Goal: Navigation & Orientation: Find specific page/section

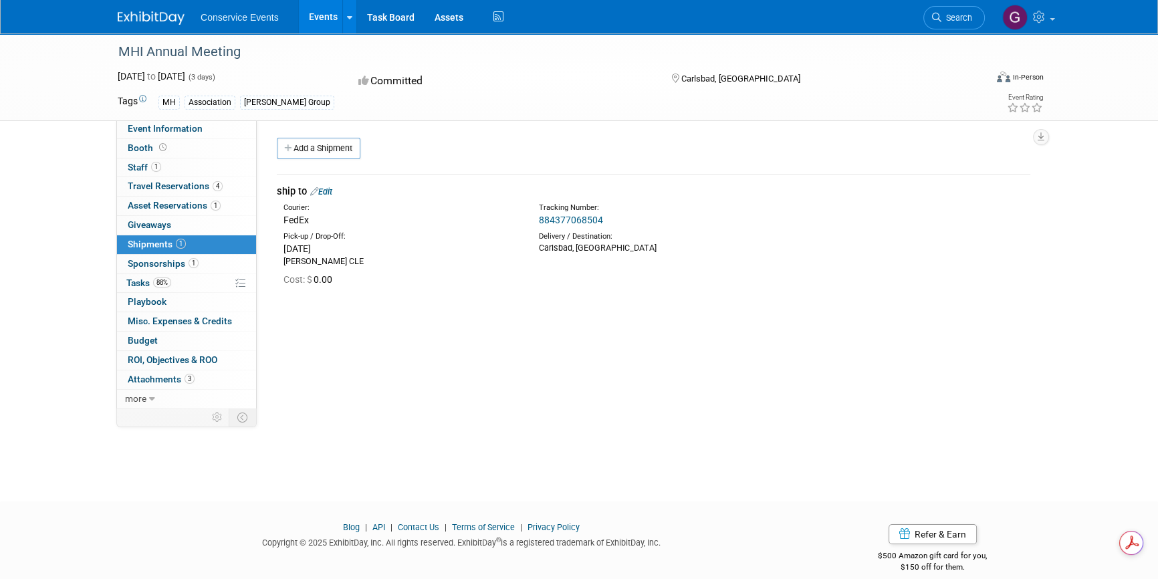
click at [324, 17] on link "Events" at bounding box center [323, 16] width 49 height 33
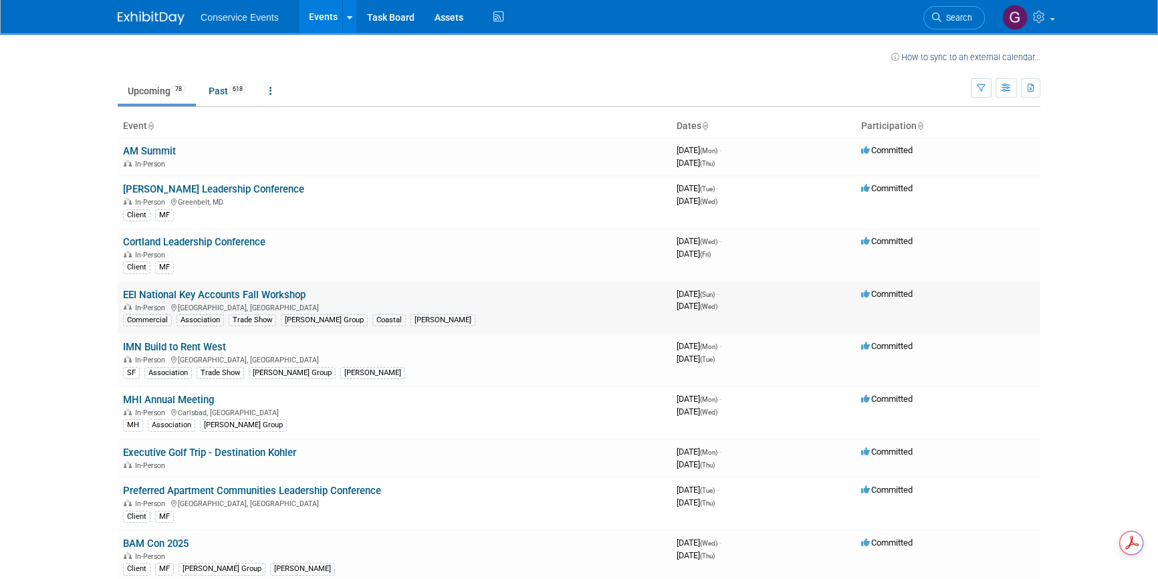
click at [264, 292] on link "EEI National Key Accounts Fall Workshop" at bounding box center [214, 295] width 183 height 12
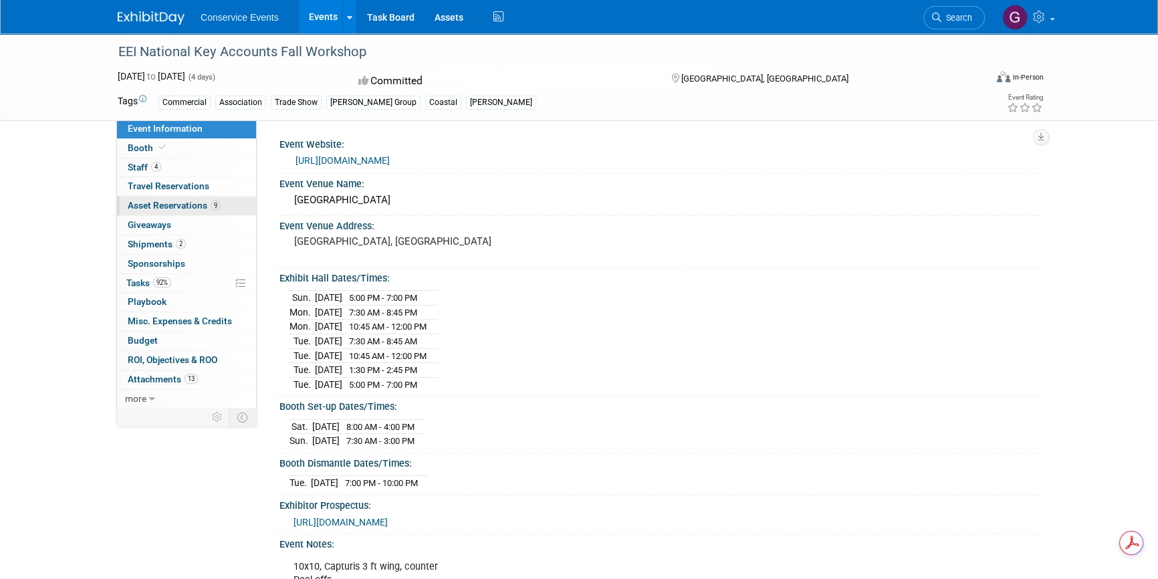
click at [159, 199] on link "9 Asset Reservations 9" at bounding box center [186, 206] width 139 height 19
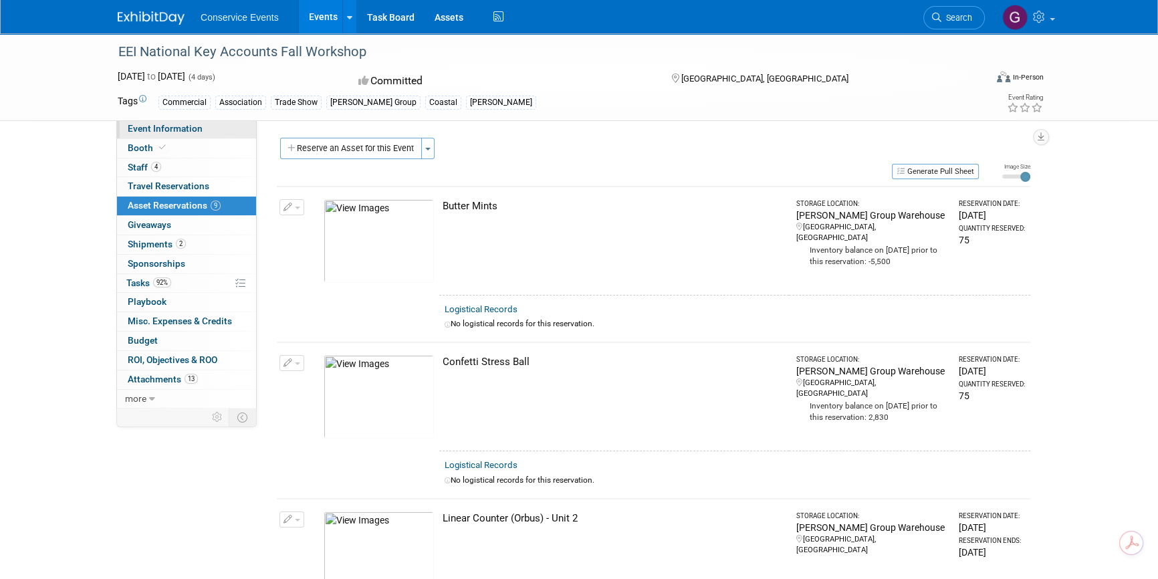
click at [181, 128] on span "Event Information" at bounding box center [165, 128] width 75 height 11
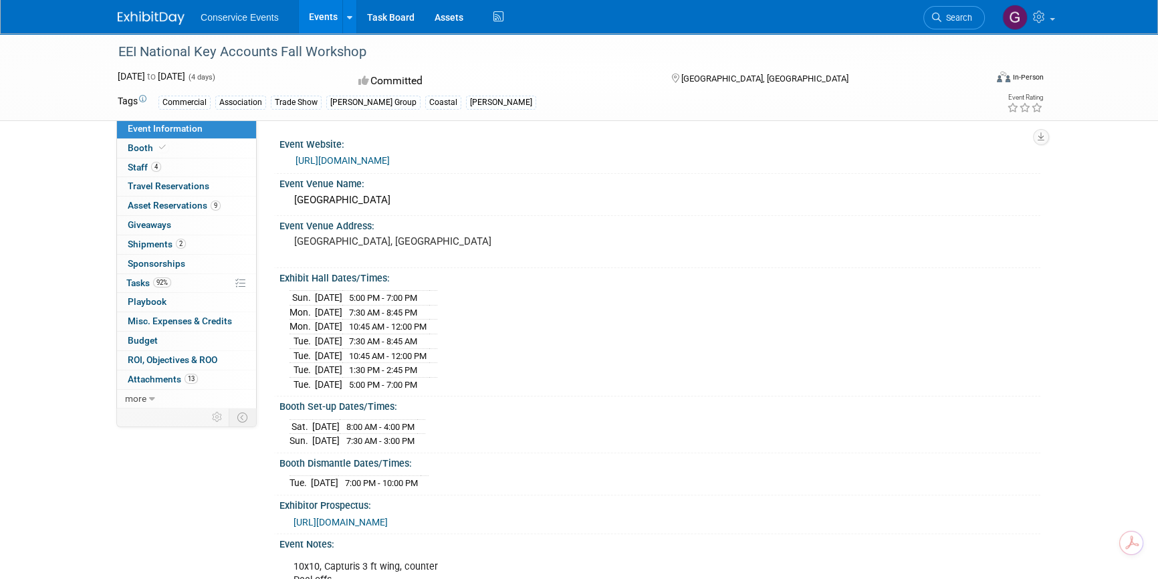
click at [165, 475] on div "Event Information Event Info Booth Booth 4 Staff 4 Staff 0 Travel Reservations …" at bounding box center [579, 369] width 943 height 673
click at [433, 13] on link "Assets" at bounding box center [449, 16] width 49 height 33
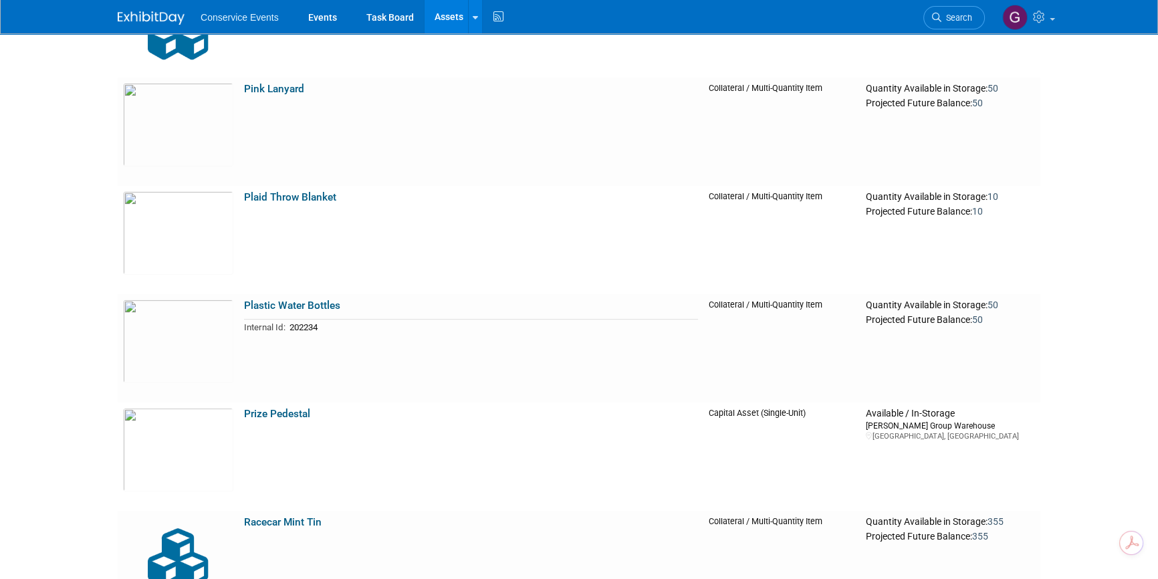
scroll to position [19273, 0]
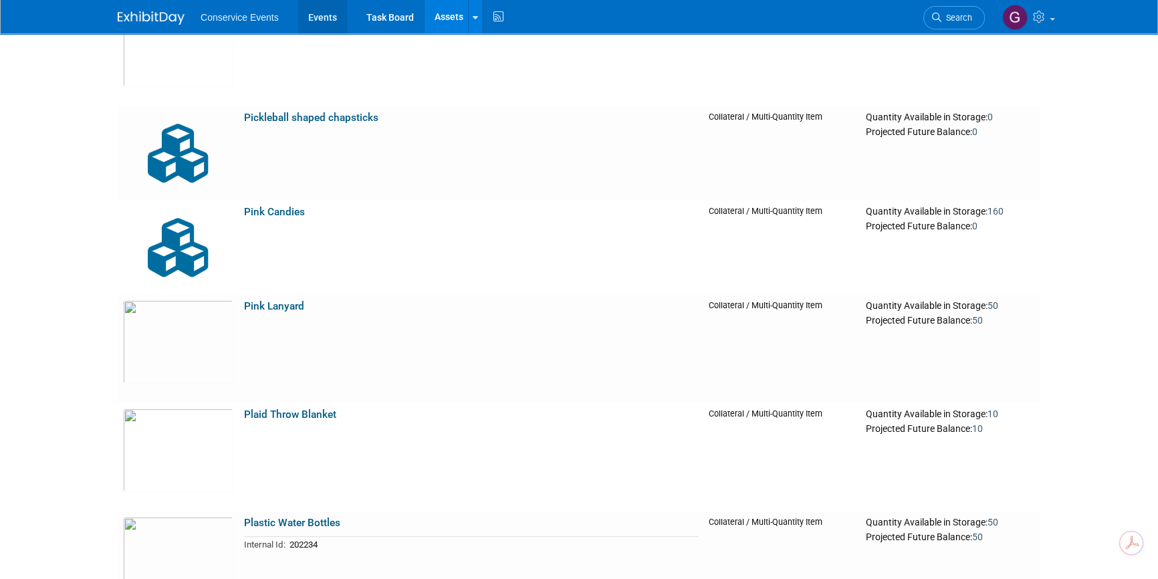
click at [320, 15] on link "Events" at bounding box center [322, 16] width 49 height 33
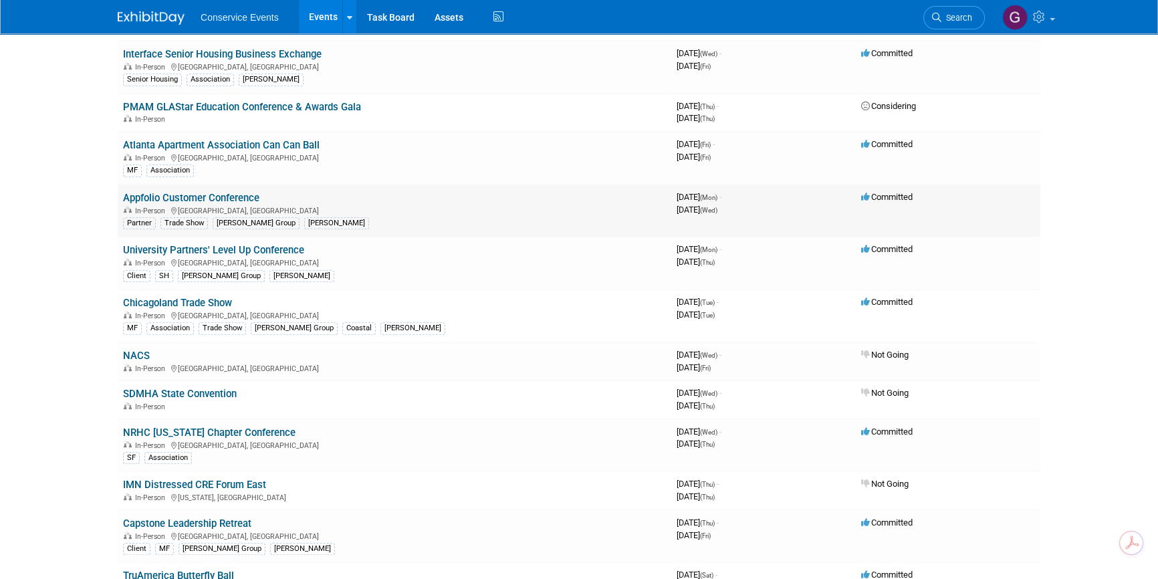
scroll to position [912, 0]
click at [194, 298] on link "Chicagoland Trade Show" at bounding box center [177, 302] width 109 height 12
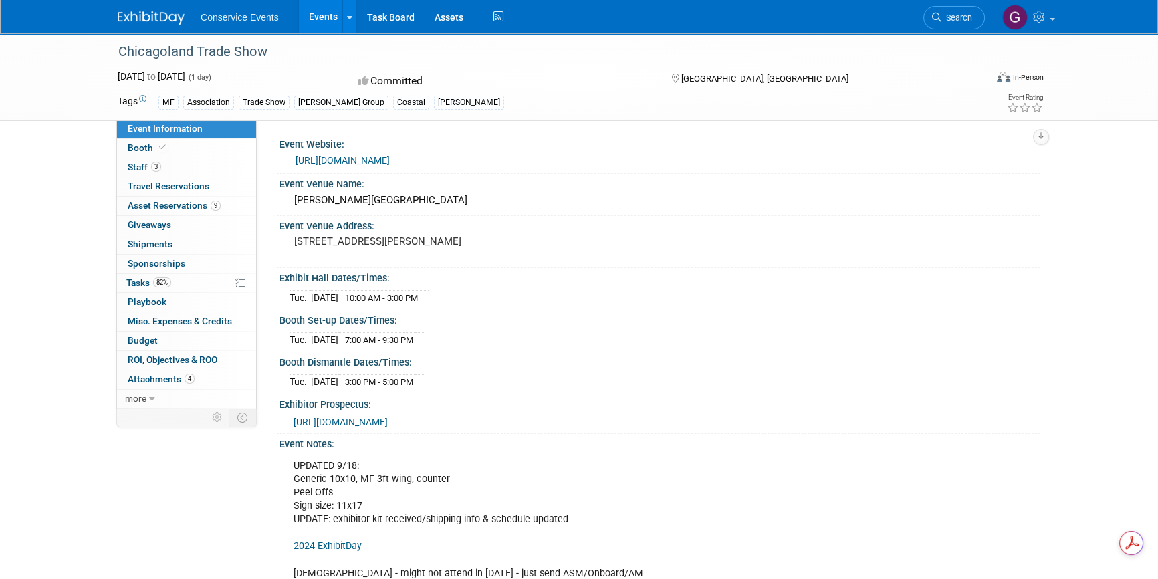
click at [390, 161] on link "https://www.caapts.org/events/2025-caa-trade-show-and-education-conference" at bounding box center [343, 160] width 94 height 11
click at [388, 427] on span "https://mcsexpo.boomerecommerce.com/Home/300/EventHome" at bounding box center [341, 422] width 94 height 11
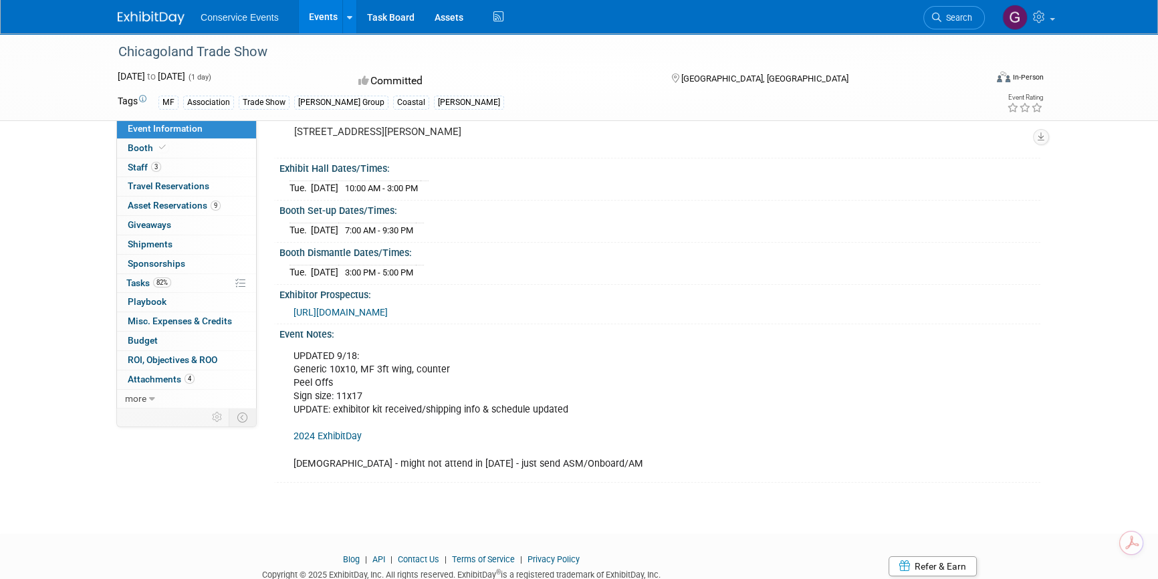
scroll to position [121, 0]
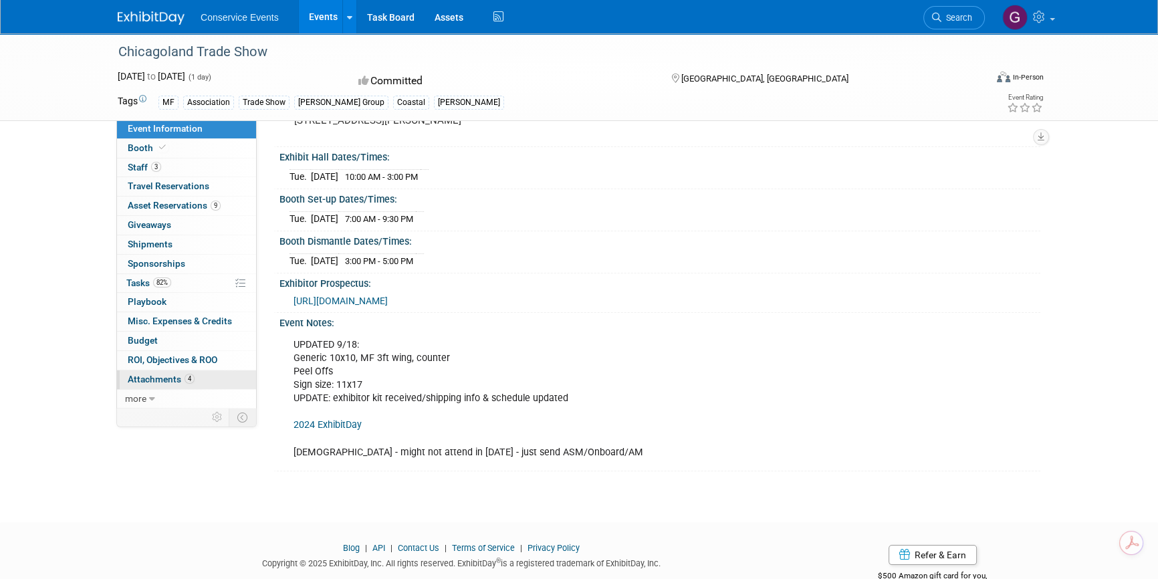
click at [148, 374] on span "Attachments 4" at bounding box center [161, 379] width 67 height 11
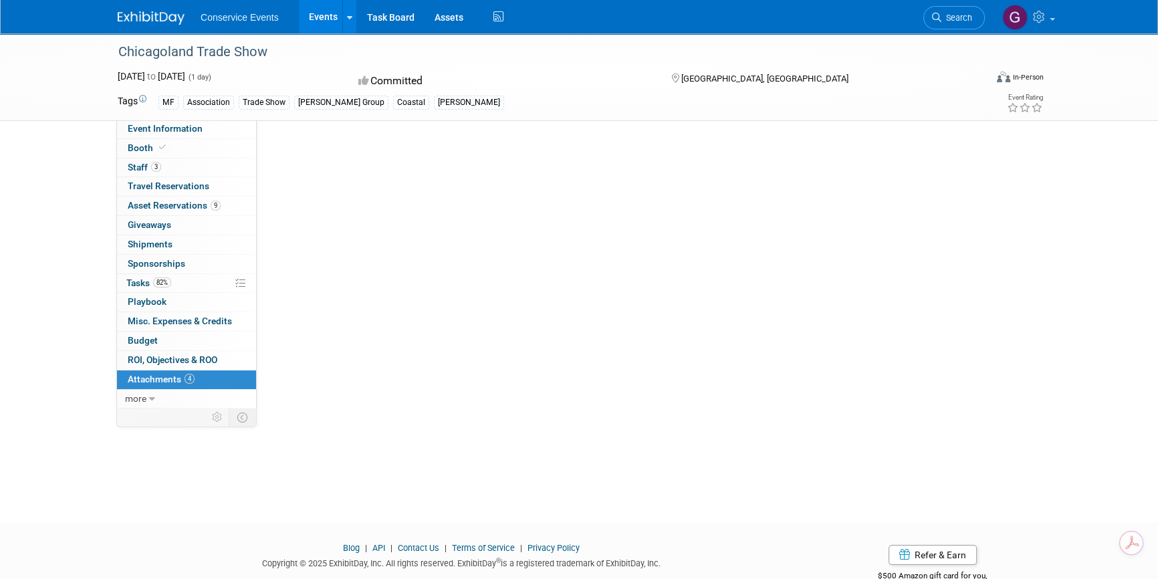
scroll to position [0, 0]
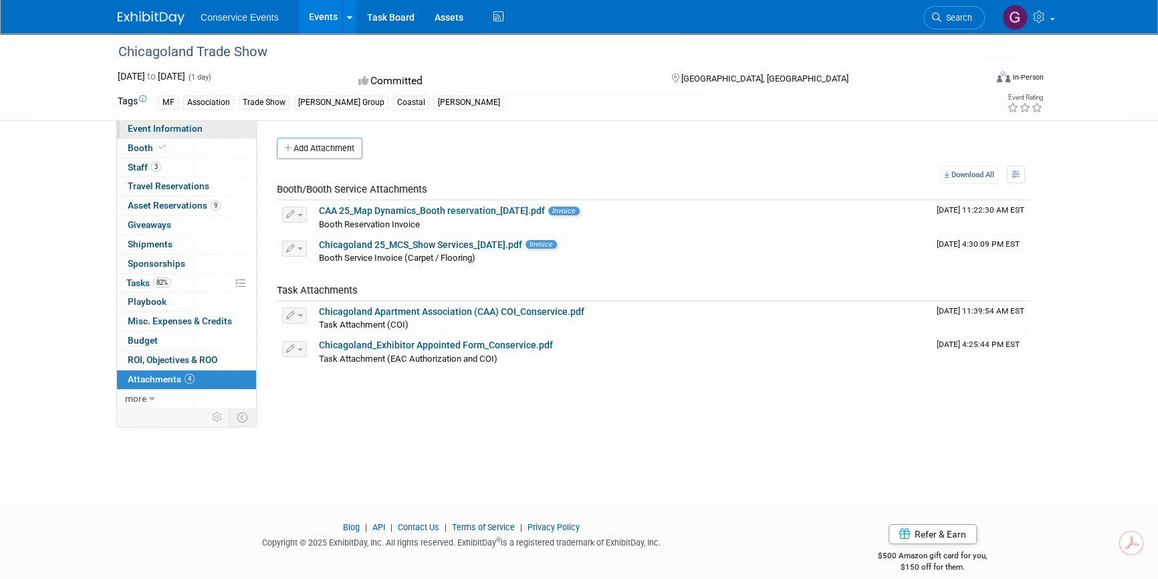
click at [190, 126] on span "Event Information" at bounding box center [165, 128] width 75 height 11
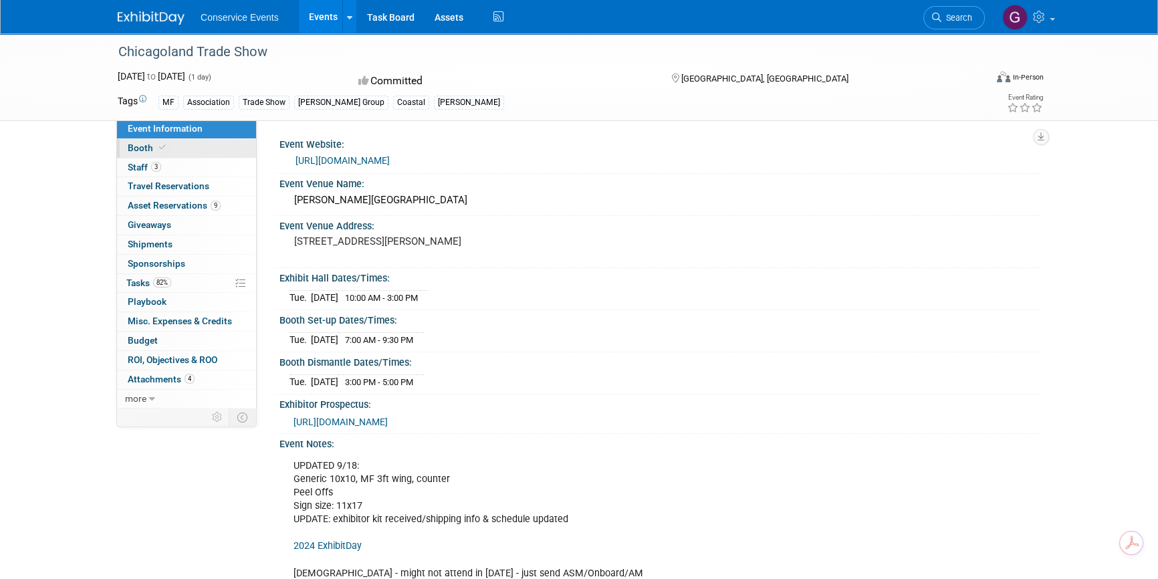
click at [143, 146] on span "Booth" at bounding box center [148, 147] width 41 height 11
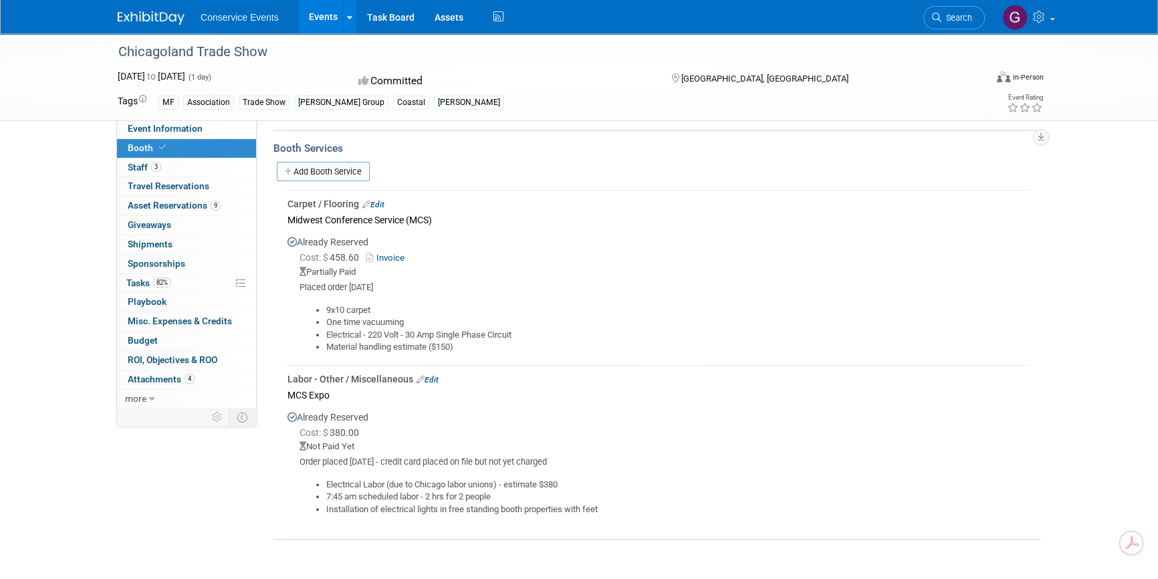
scroll to position [243, 0]
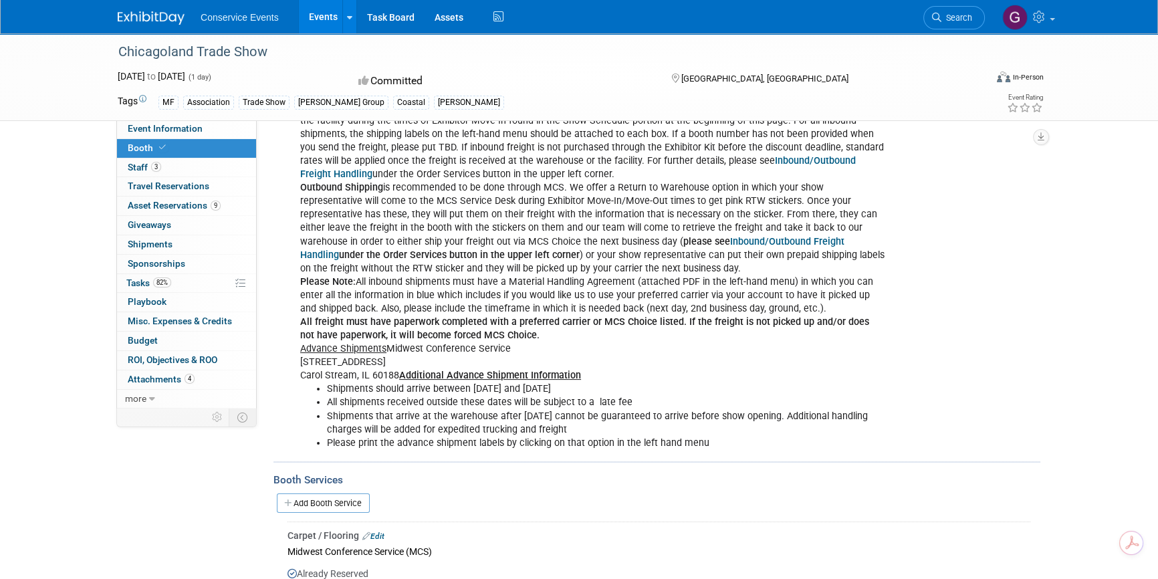
click at [306, 15] on link "Events" at bounding box center [323, 16] width 49 height 33
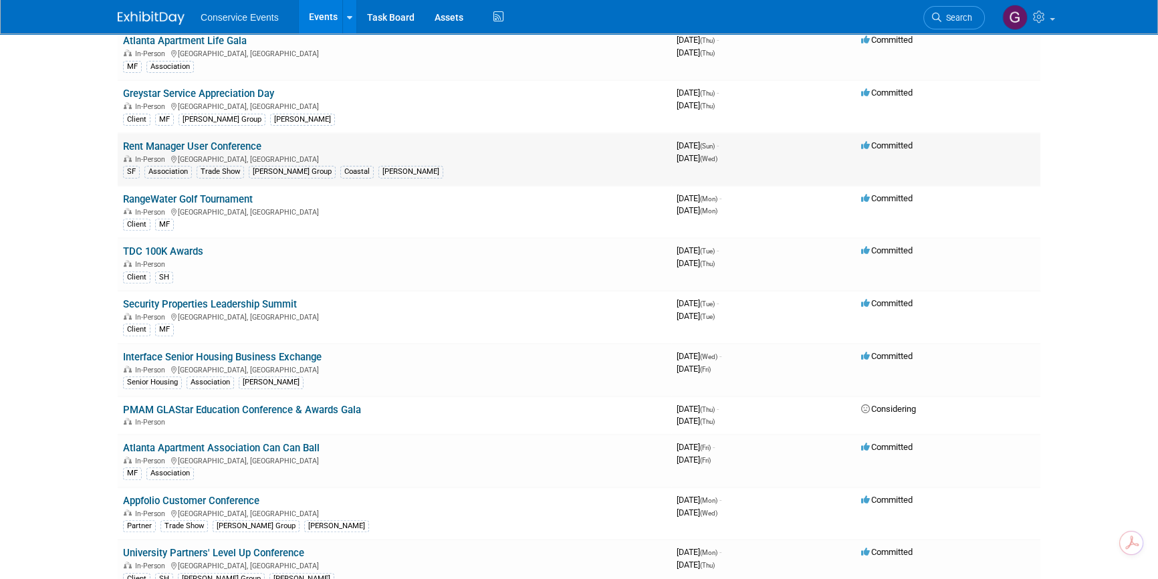
scroll to position [669, 0]
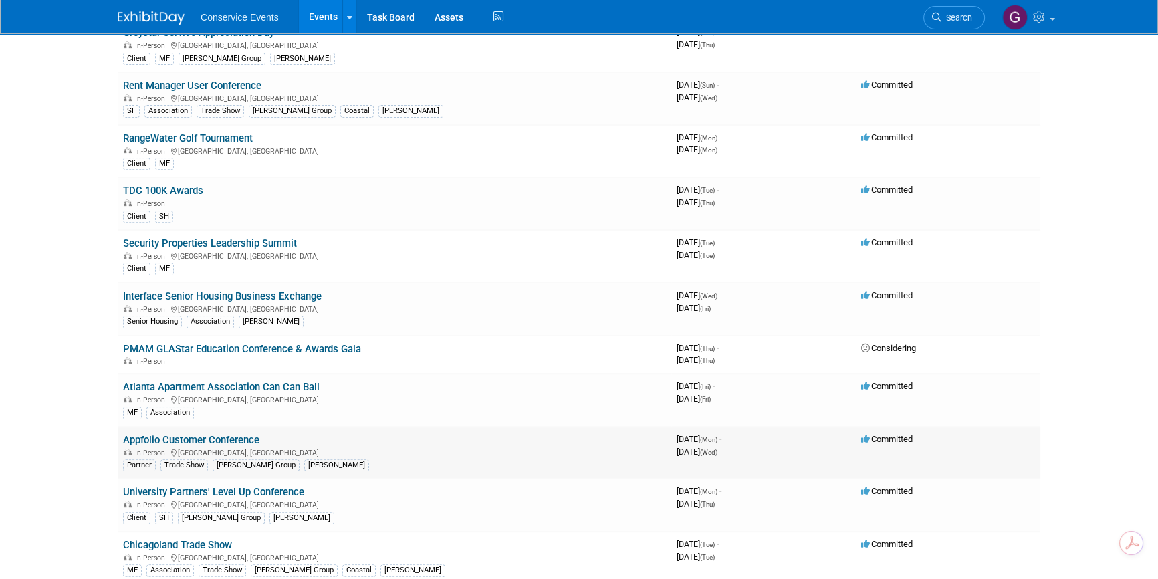
click at [203, 435] on link "Appfolio Customer Conference" at bounding box center [191, 440] width 136 height 12
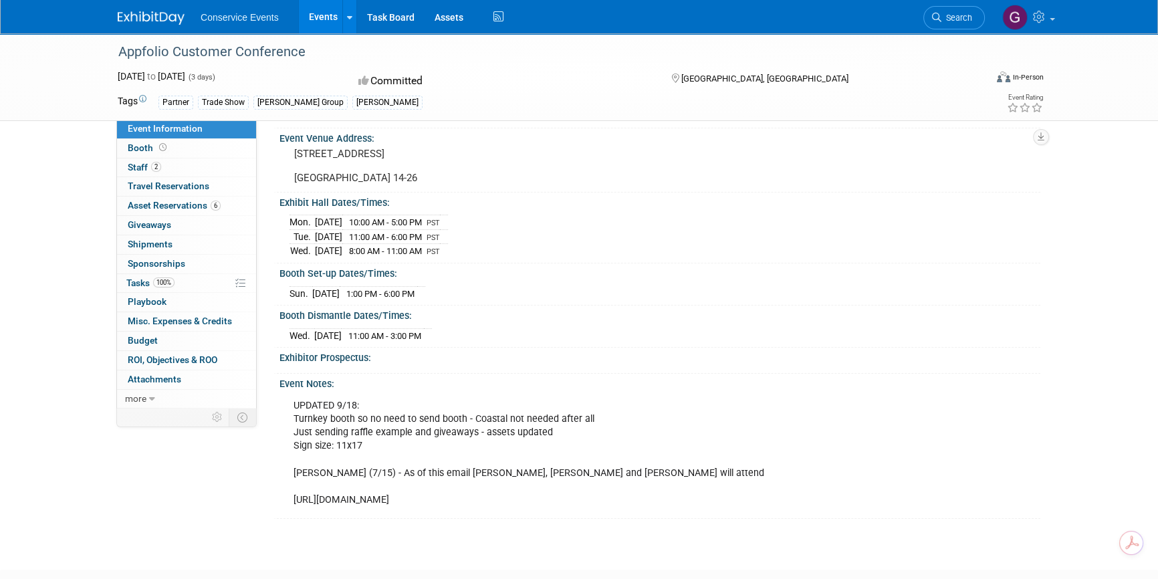
scroll to position [121, 0]
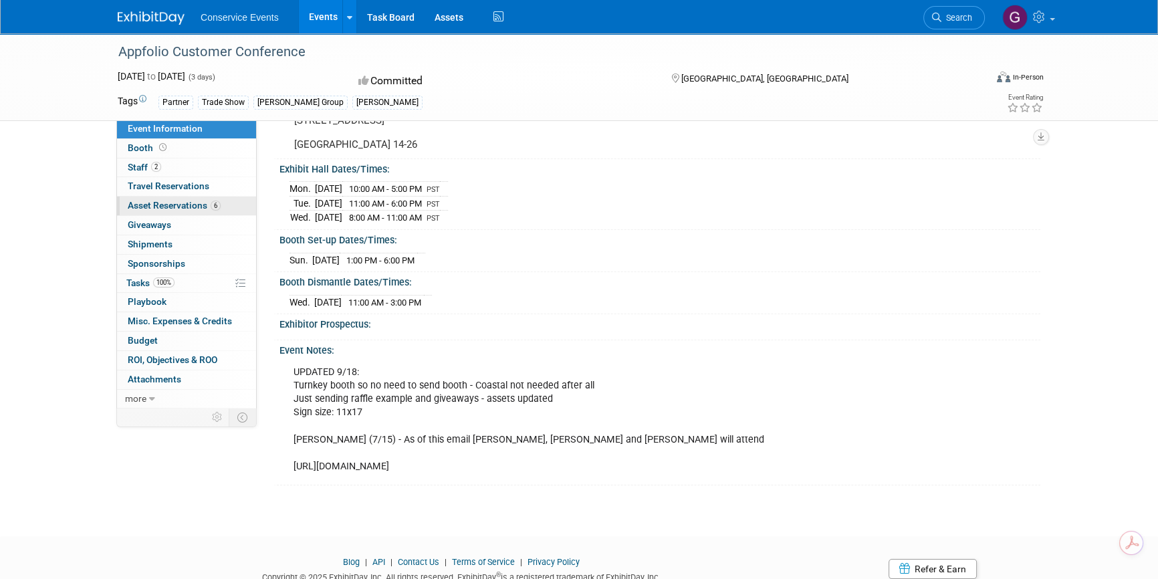
click at [167, 201] on span "Asset Reservations 6" at bounding box center [174, 205] width 93 height 11
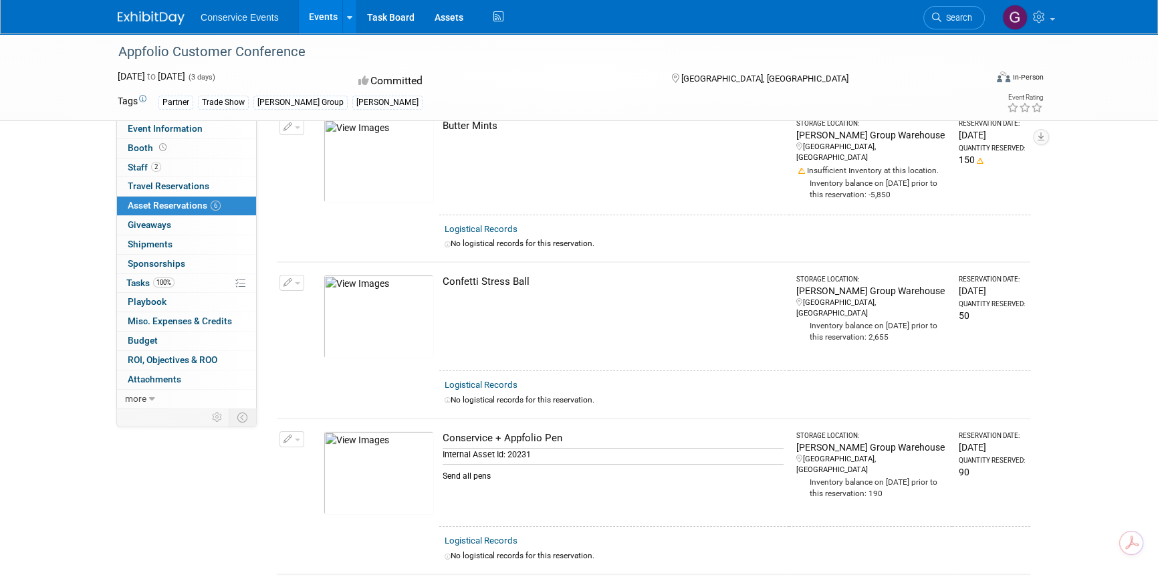
scroll to position [0, 0]
